Goal: Task Accomplishment & Management: Manage account settings

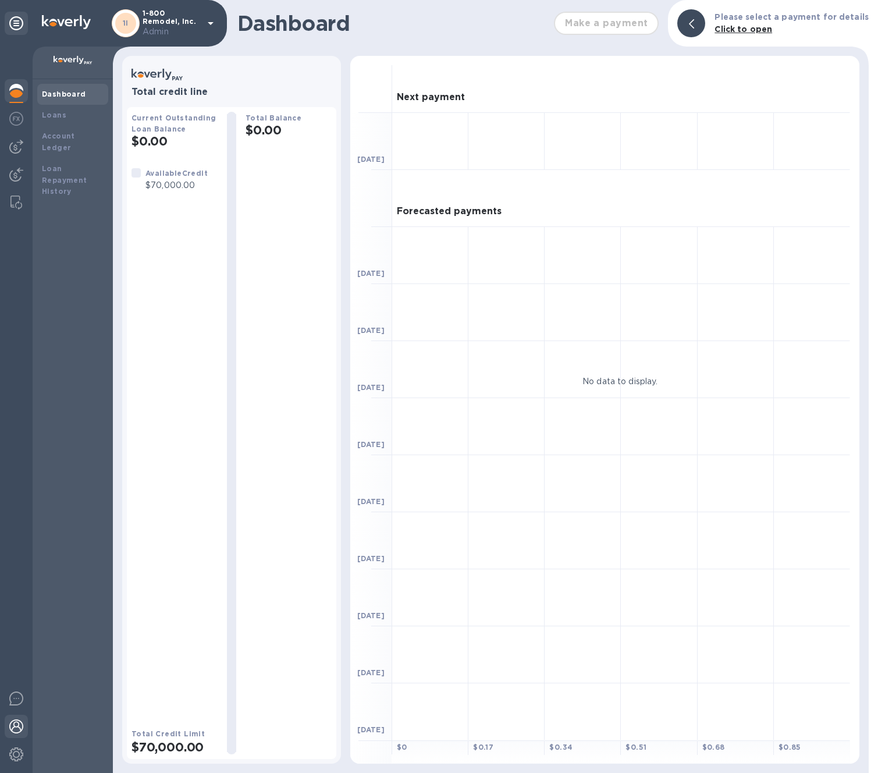
click at [17, 723] on img at bounding box center [16, 726] width 14 height 14
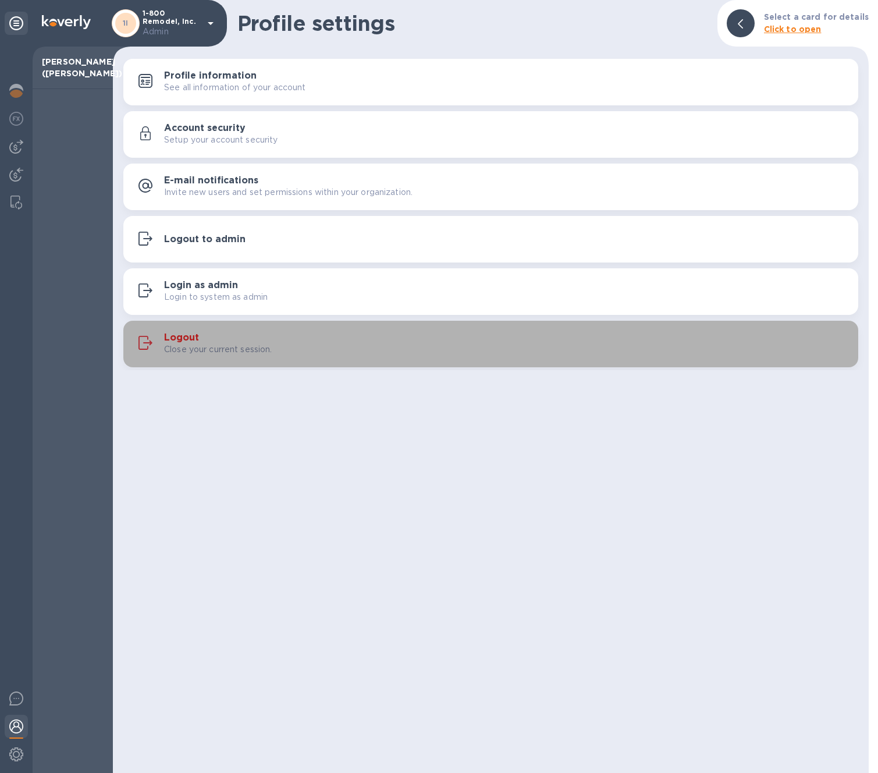
click at [195, 340] on h3 "Logout" at bounding box center [181, 337] width 35 height 11
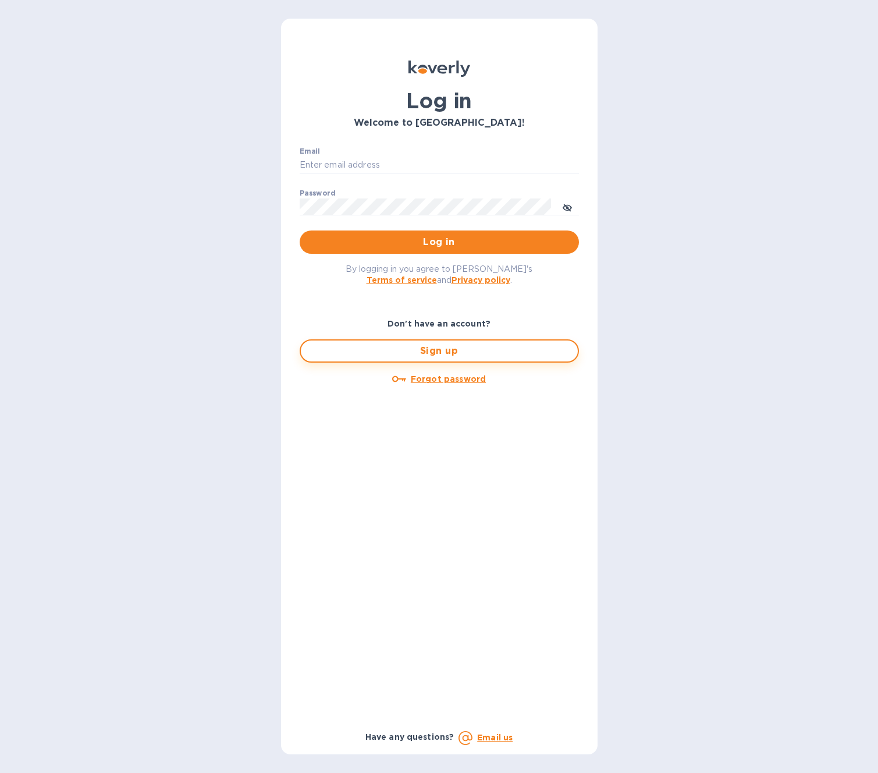
click at [467, 348] on span "Sign up" at bounding box center [439, 351] width 258 height 14
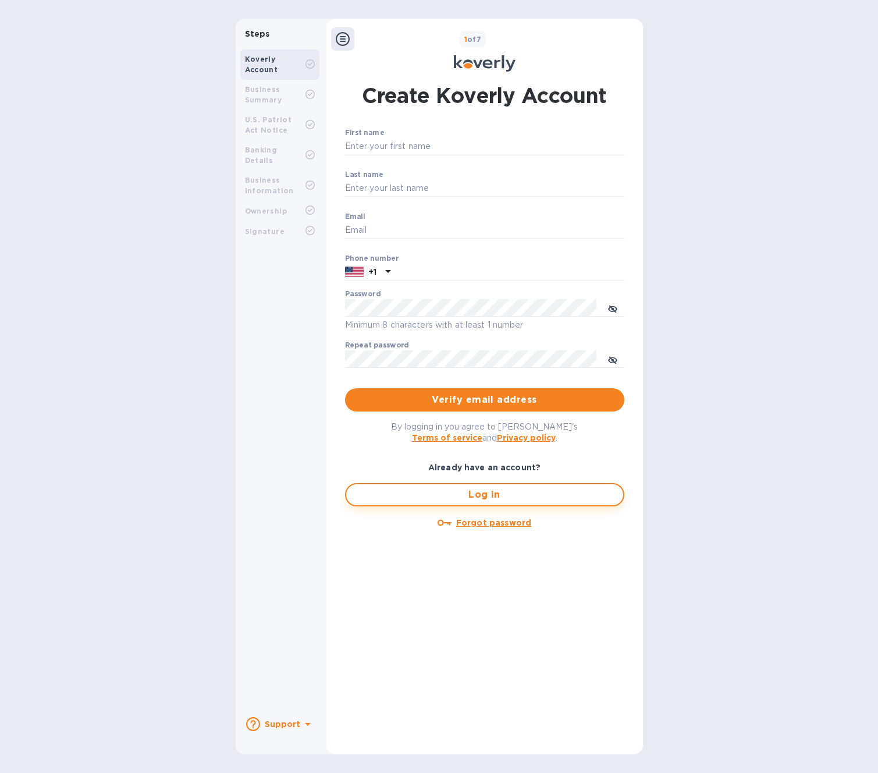
click at [493, 494] on span "Log in" at bounding box center [484, 495] width 258 height 14
